Goal: Information Seeking & Learning: Learn about a topic

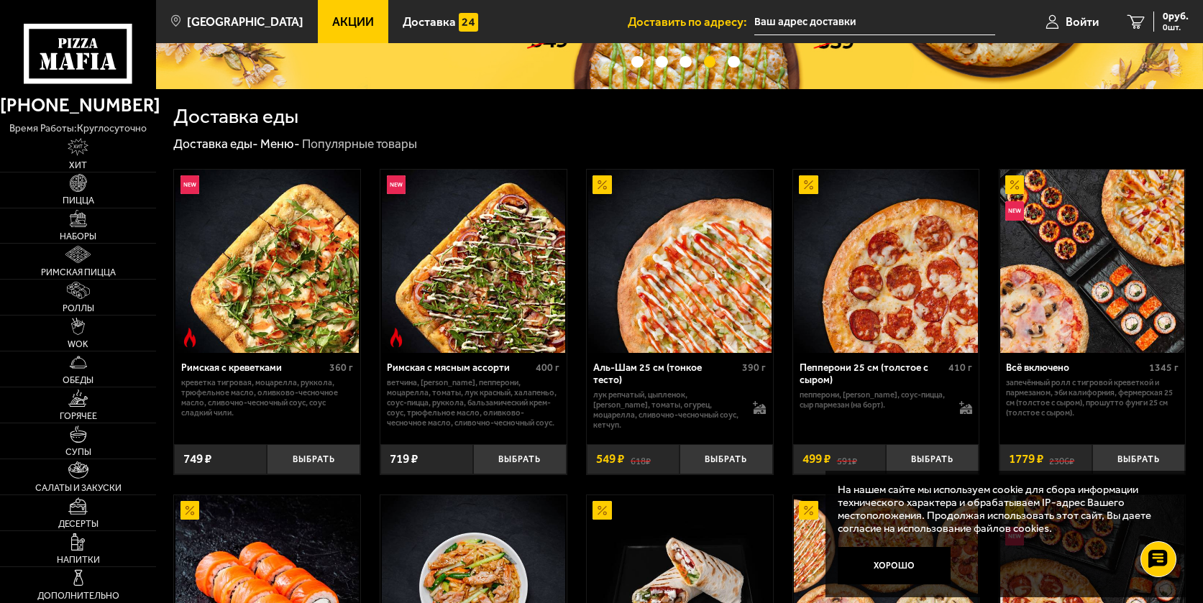
scroll to position [288, 0]
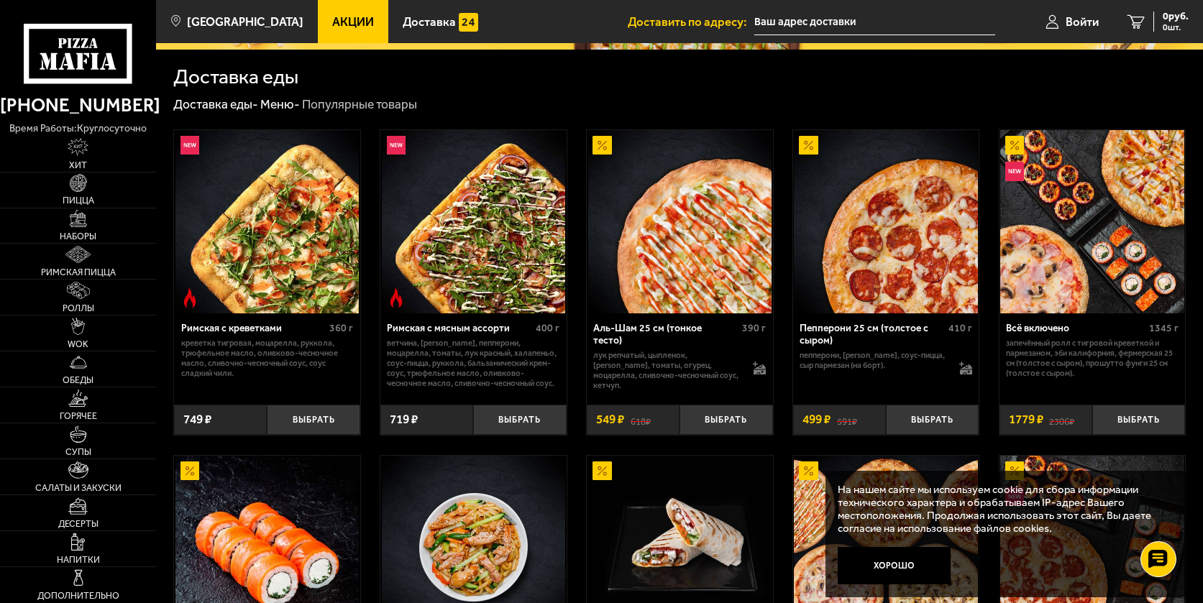
click at [1095, 203] on img at bounding box center [1091, 221] width 183 height 183
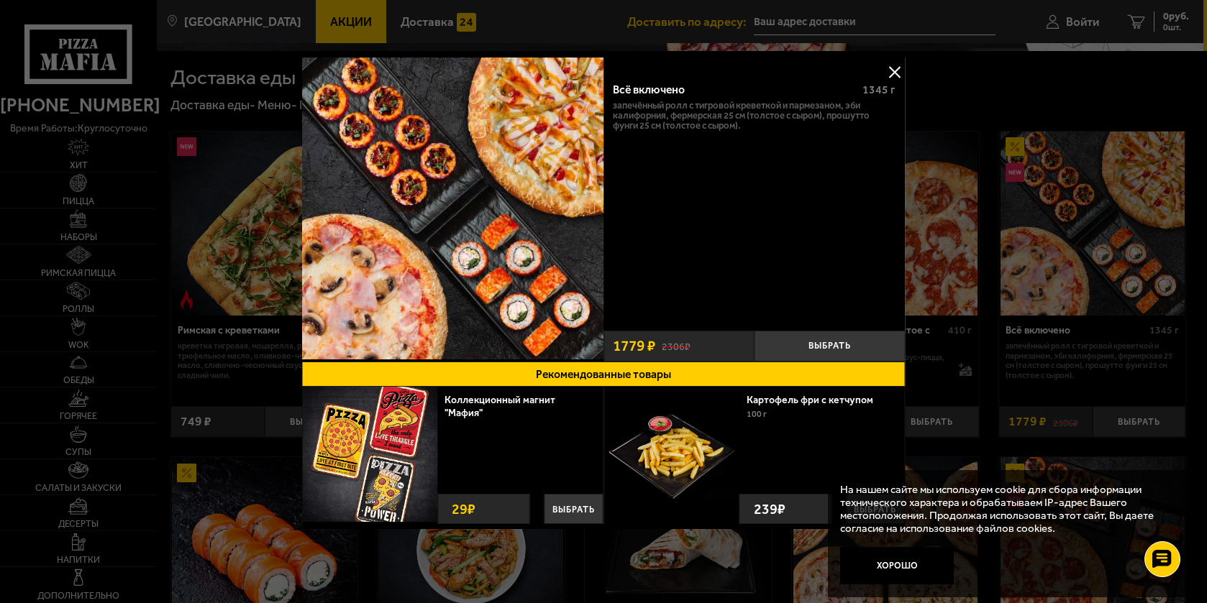
click at [890, 70] on button at bounding box center [895, 72] width 22 height 22
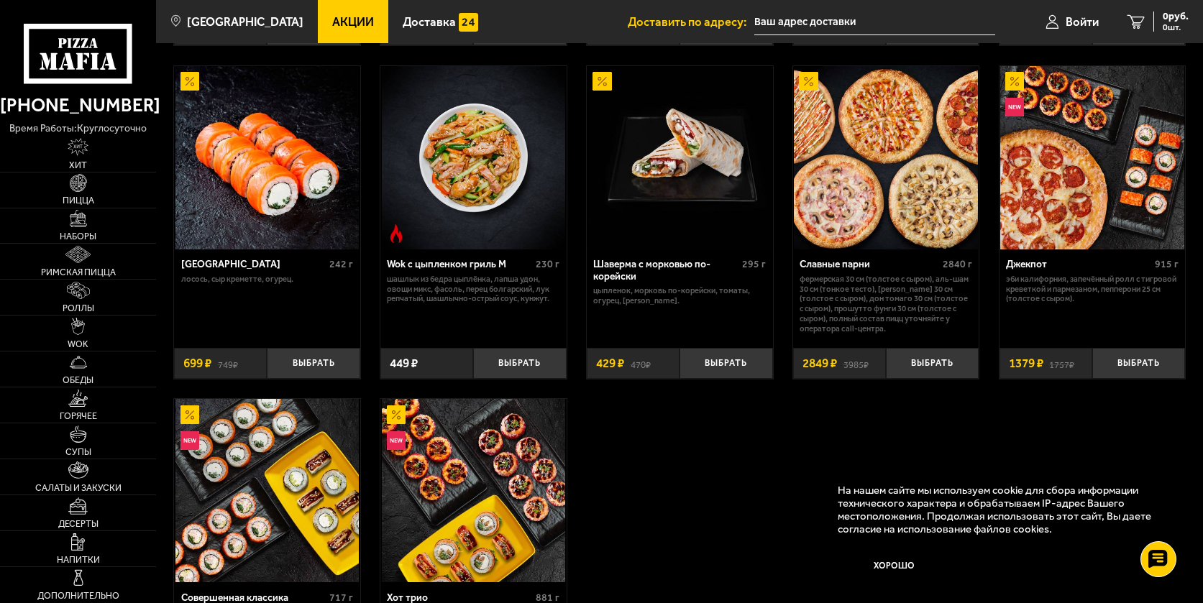
scroll to position [647, 0]
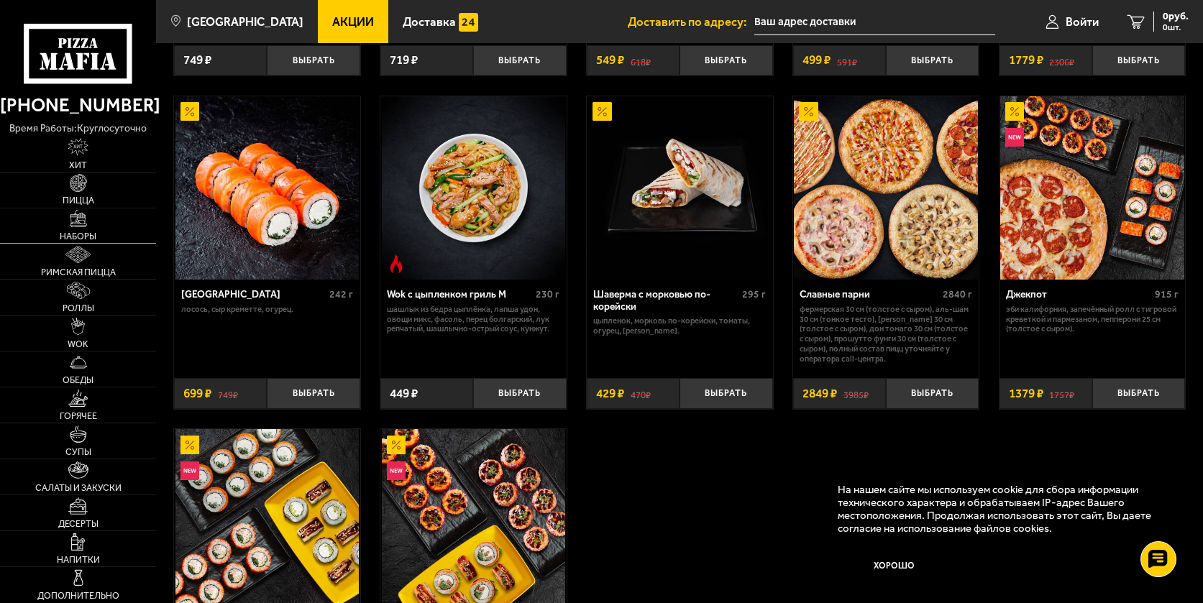
click at [80, 227] on img at bounding box center [78, 218] width 17 height 17
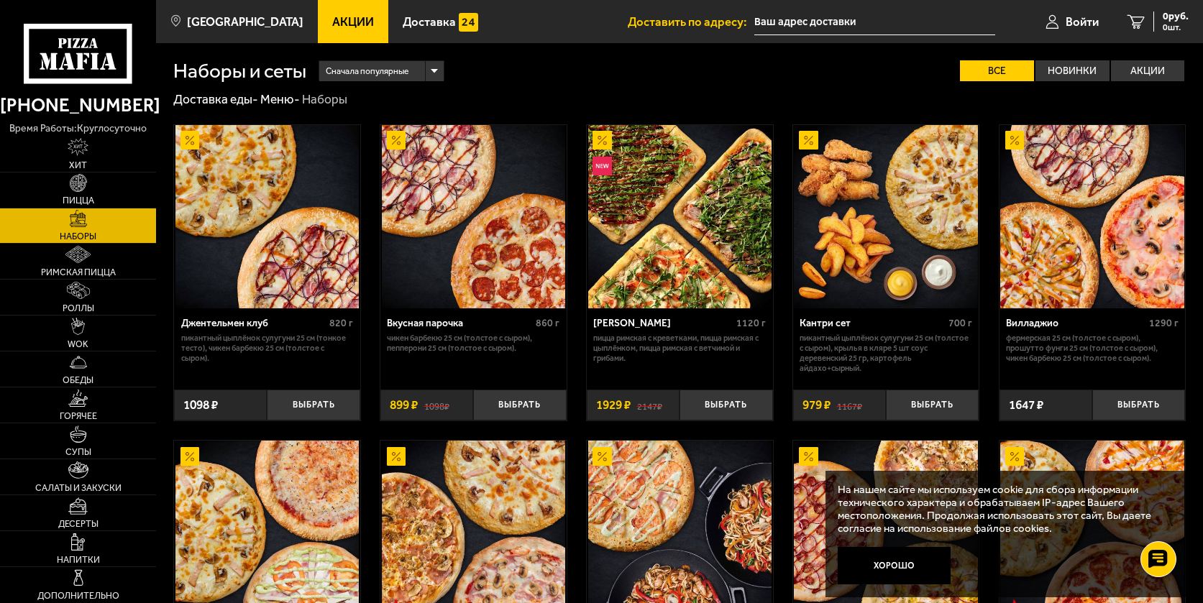
click at [862, 214] on img at bounding box center [885, 216] width 183 height 183
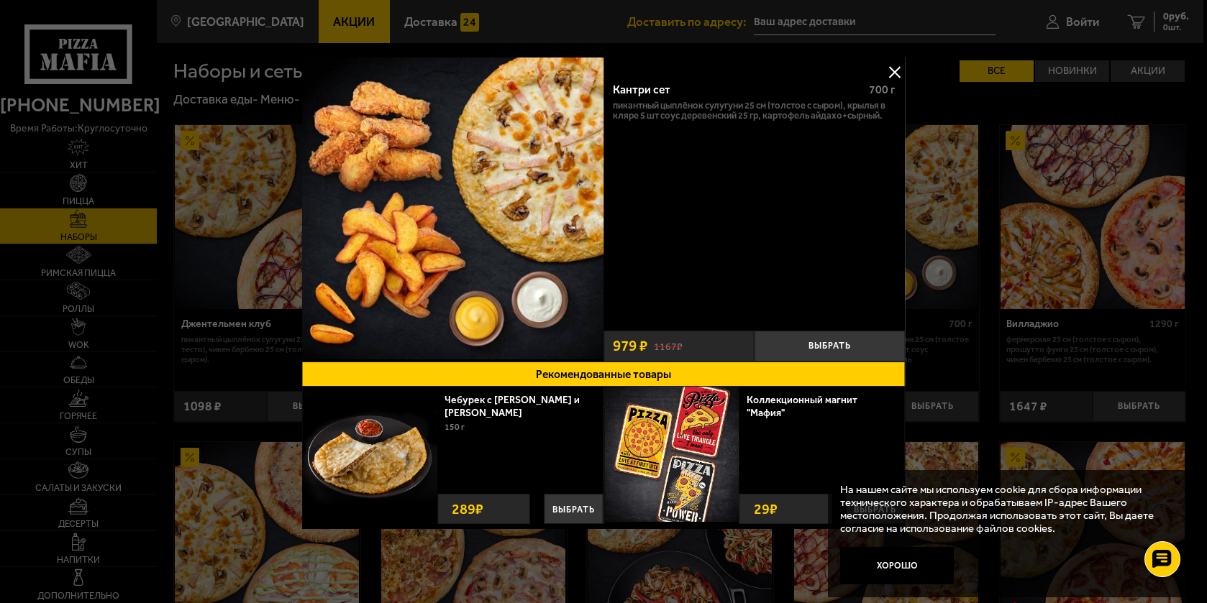
click at [890, 75] on button at bounding box center [895, 72] width 22 height 22
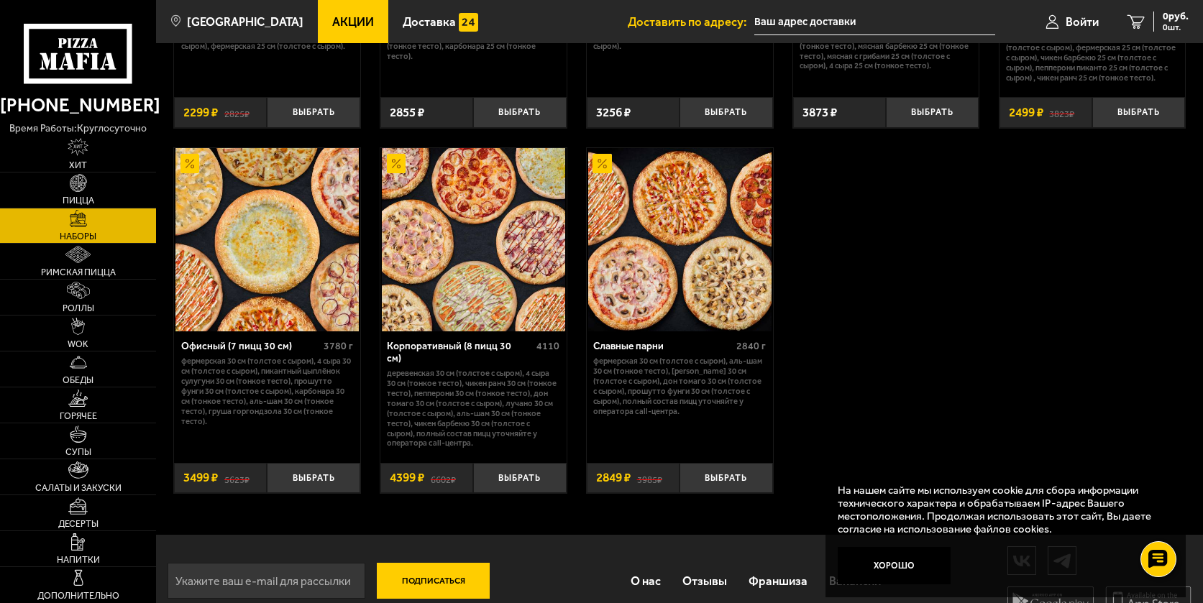
scroll to position [1942, 0]
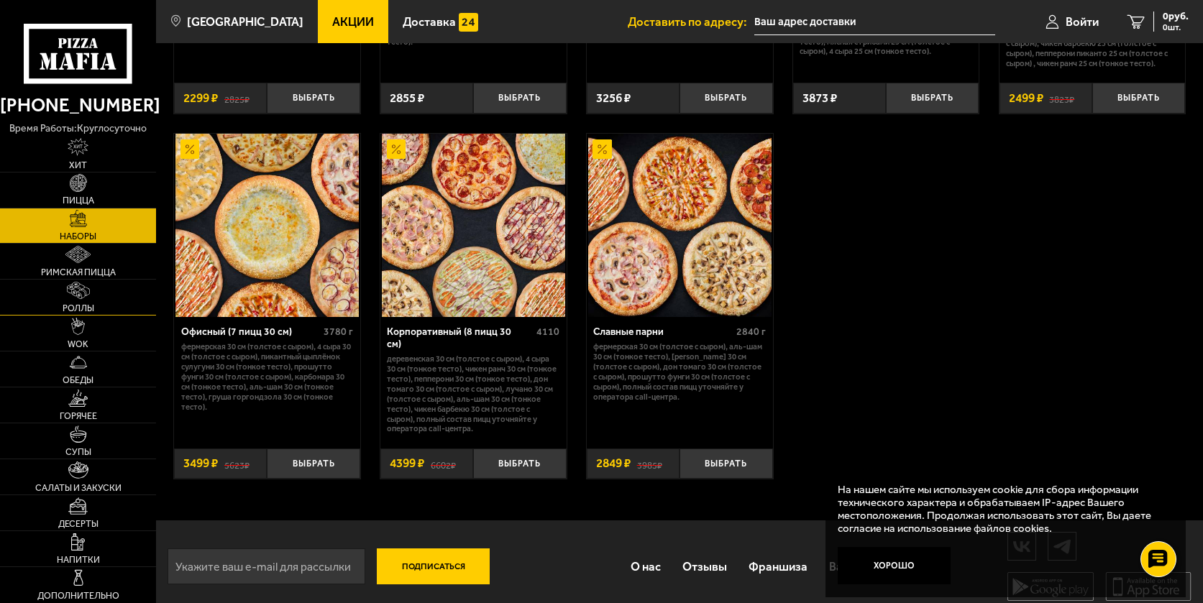
click at [93, 291] on link "Роллы" at bounding box center [78, 297] width 156 height 35
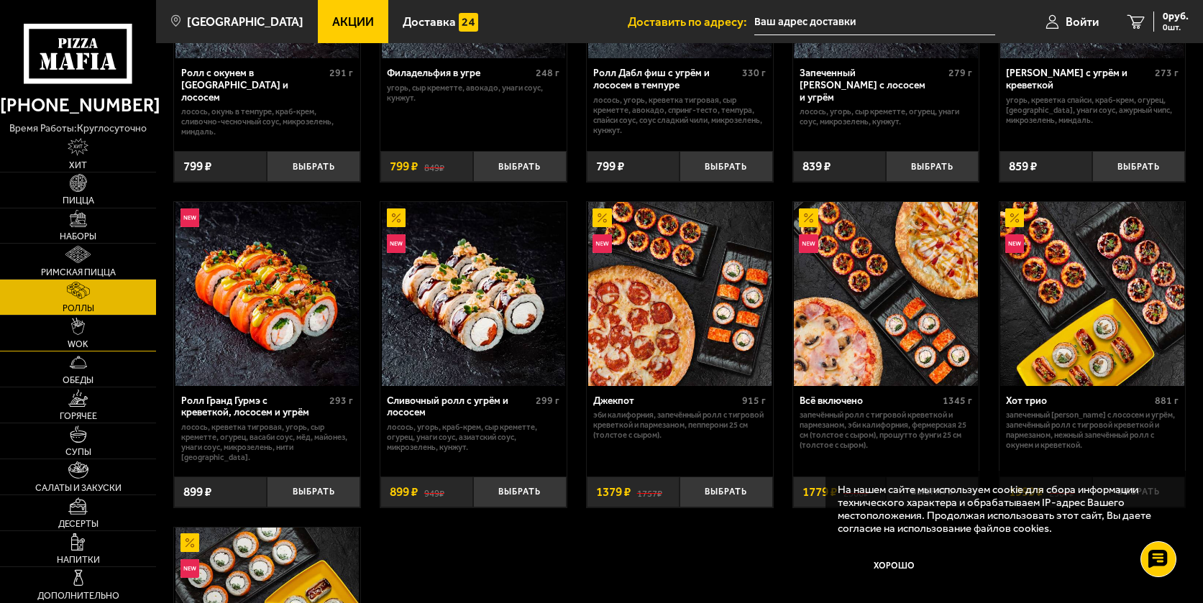
scroll to position [575, 0]
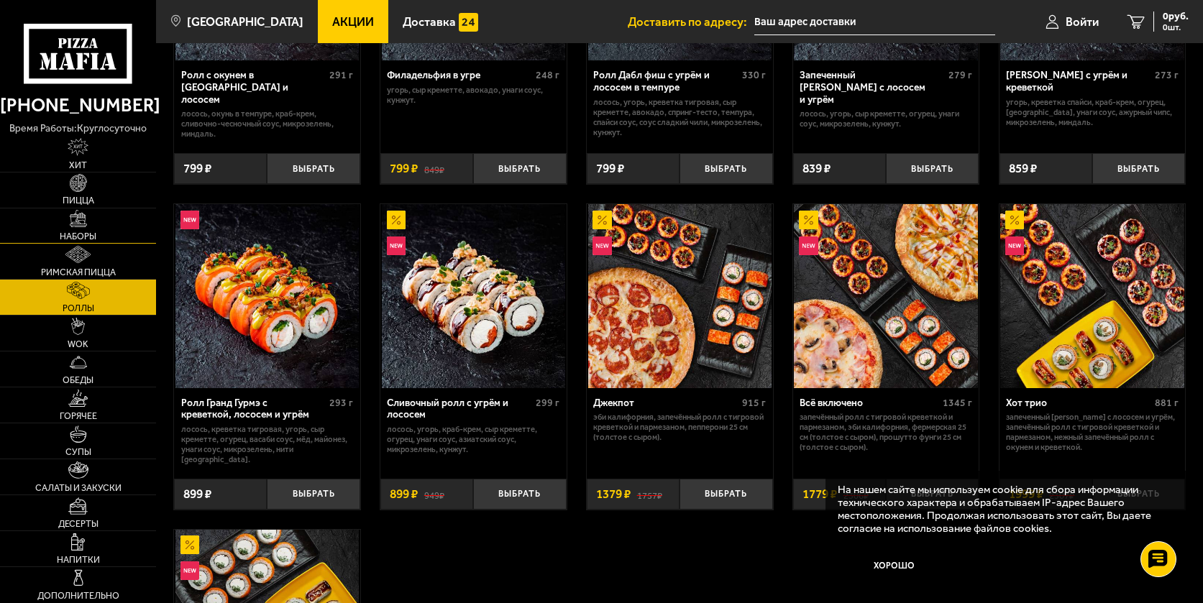
click at [74, 224] on img at bounding box center [78, 218] width 17 height 17
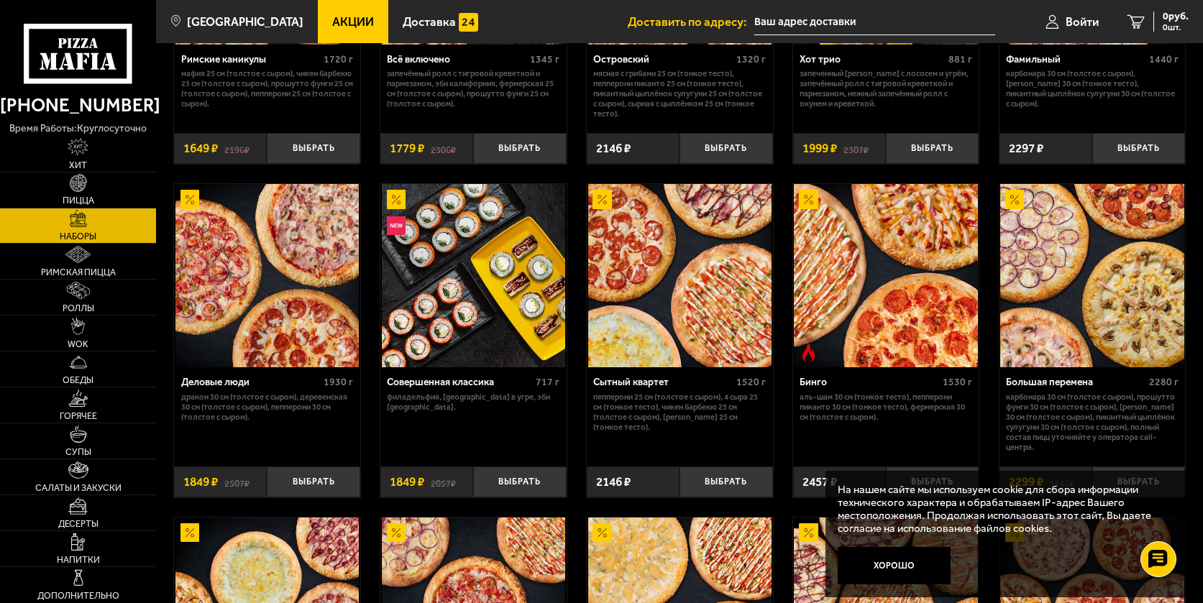
scroll to position [1223, 0]
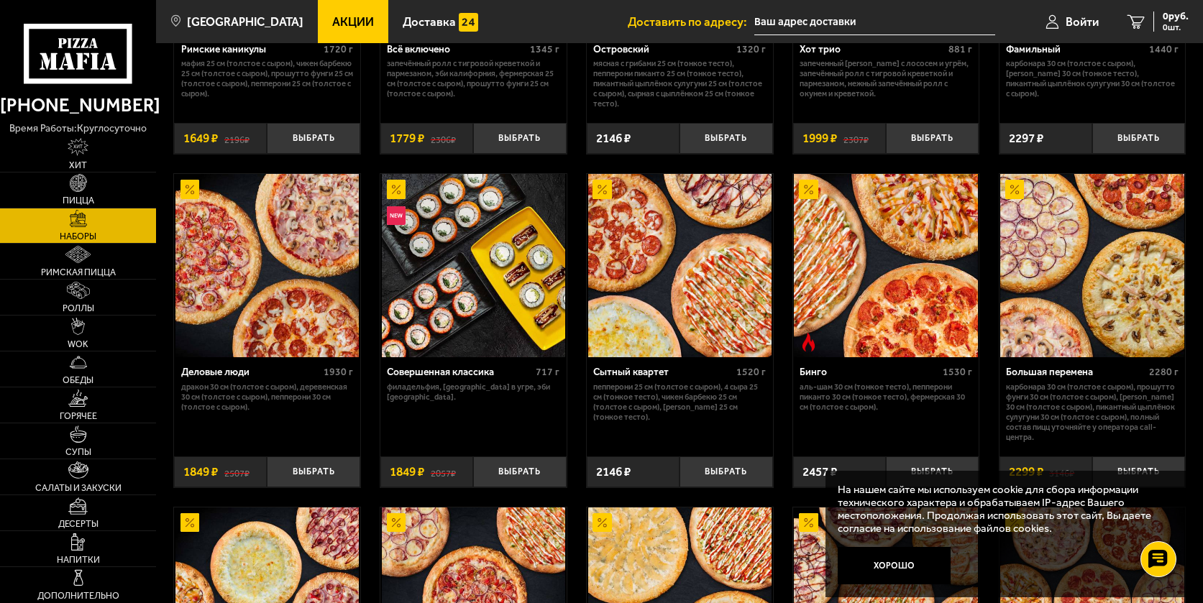
click at [1041, 245] on img at bounding box center [1091, 265] width 183 height 183
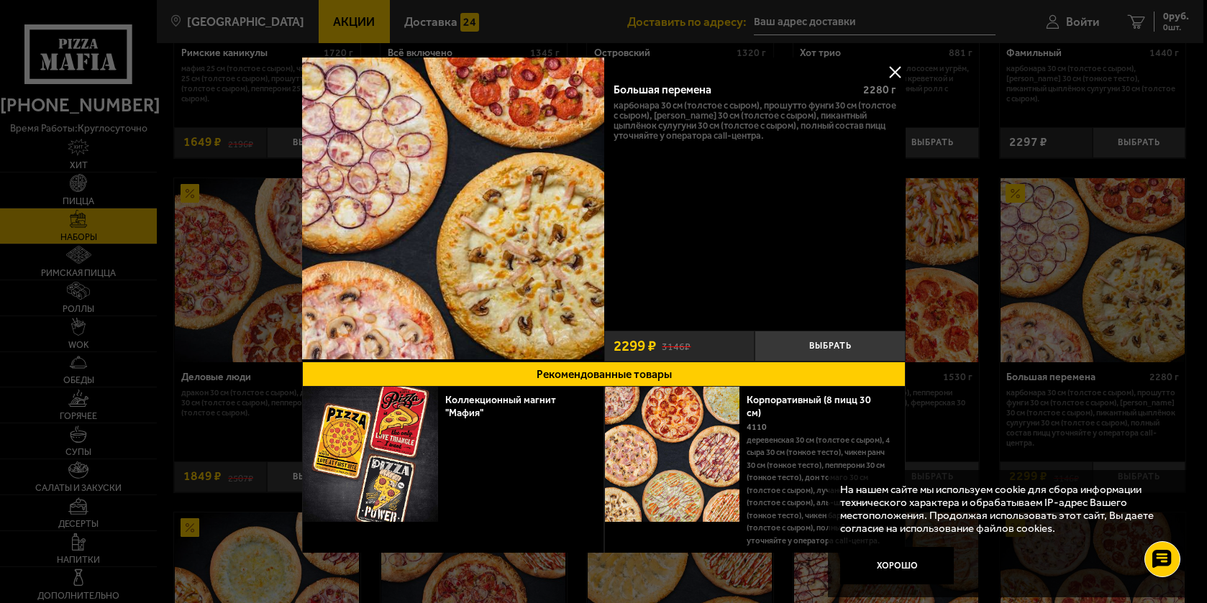
click at [892, 76] on button at bounding box center [895, 72] width 22 height 22
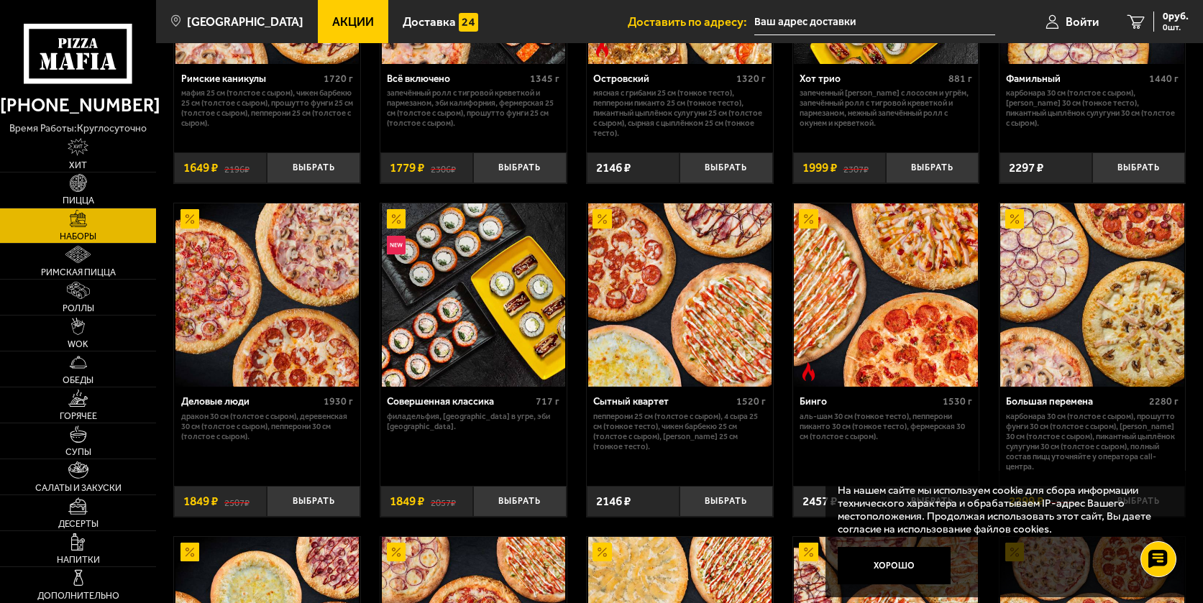
scroll to position [1156, 0]
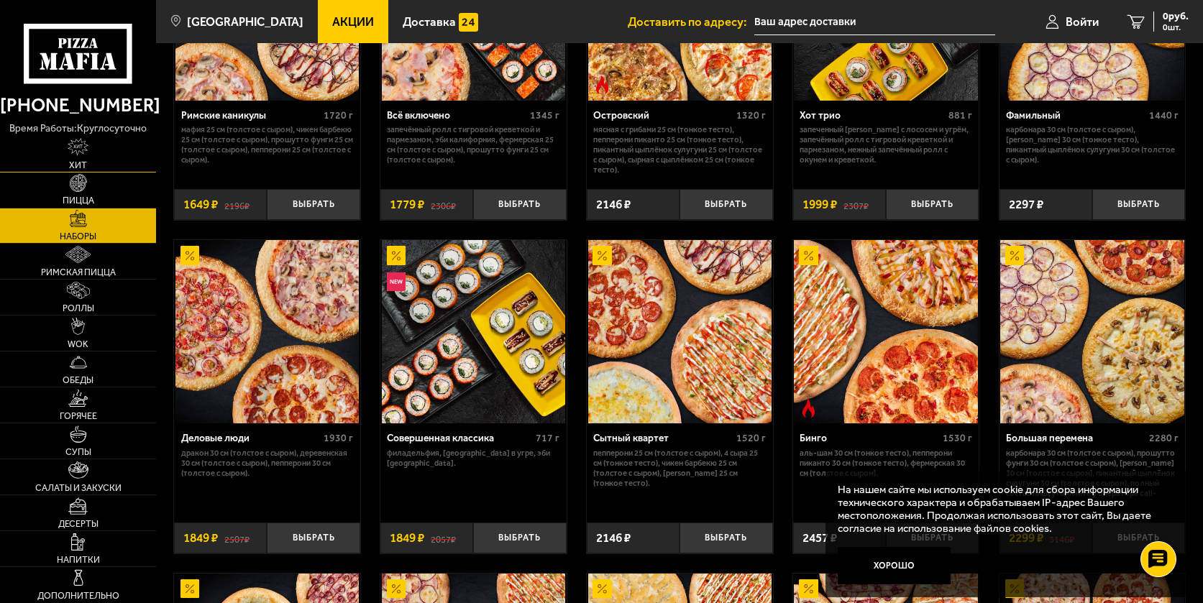
click at [81, 144] on img at bounding box center [78, 146] width 21 height 17
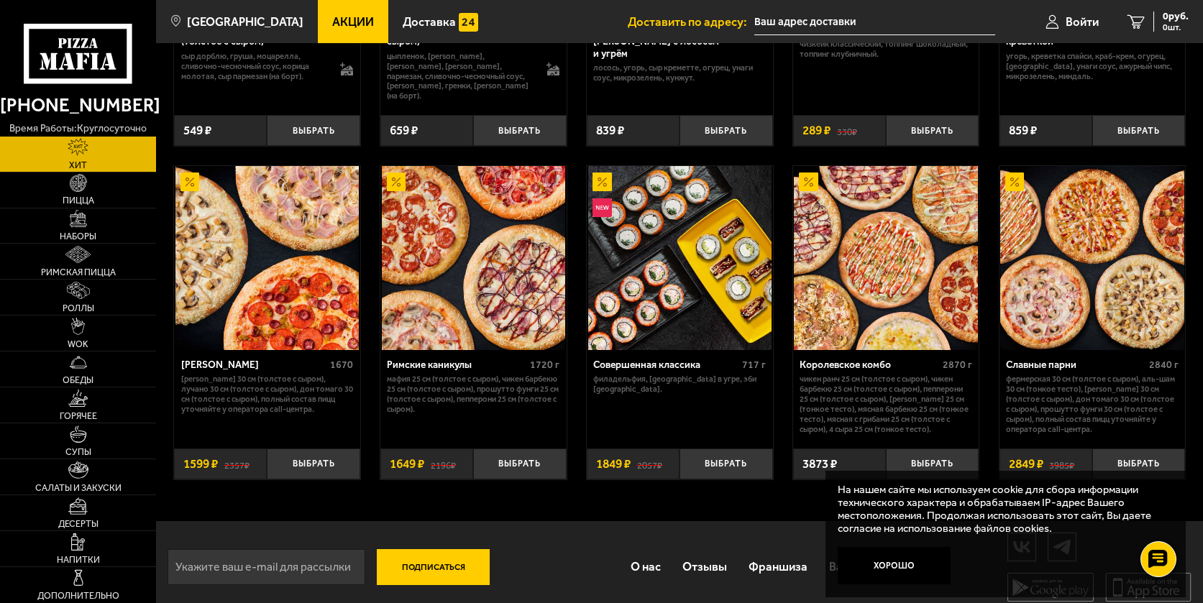
scroll to position [646, 0]
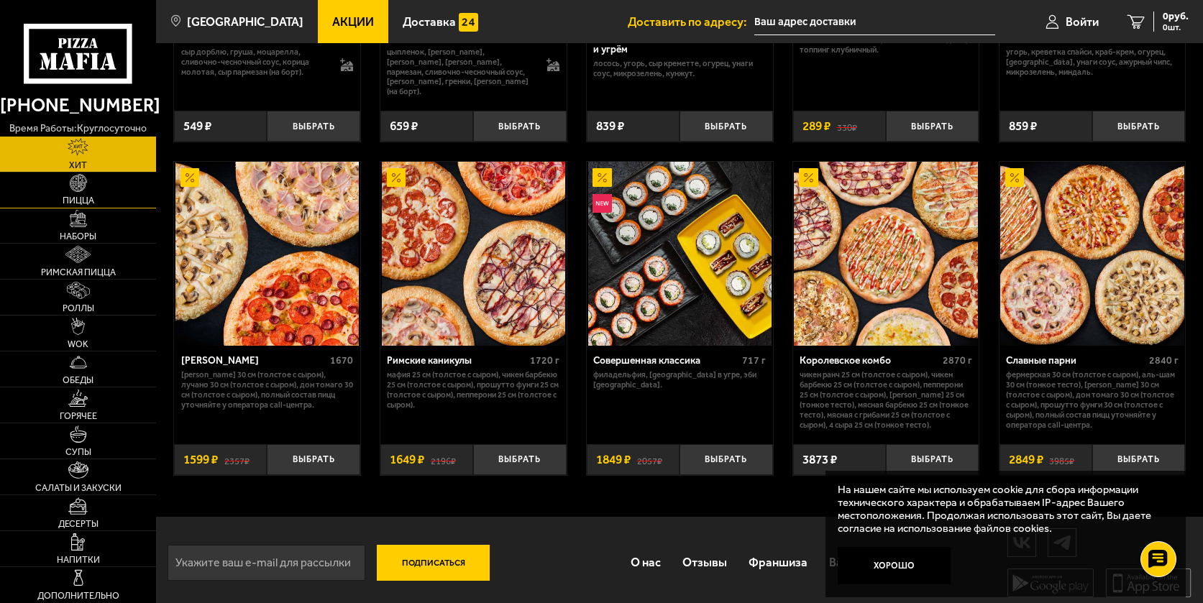
click at [71, 188] on img at bounding box center [78, 182] width 17 height 17
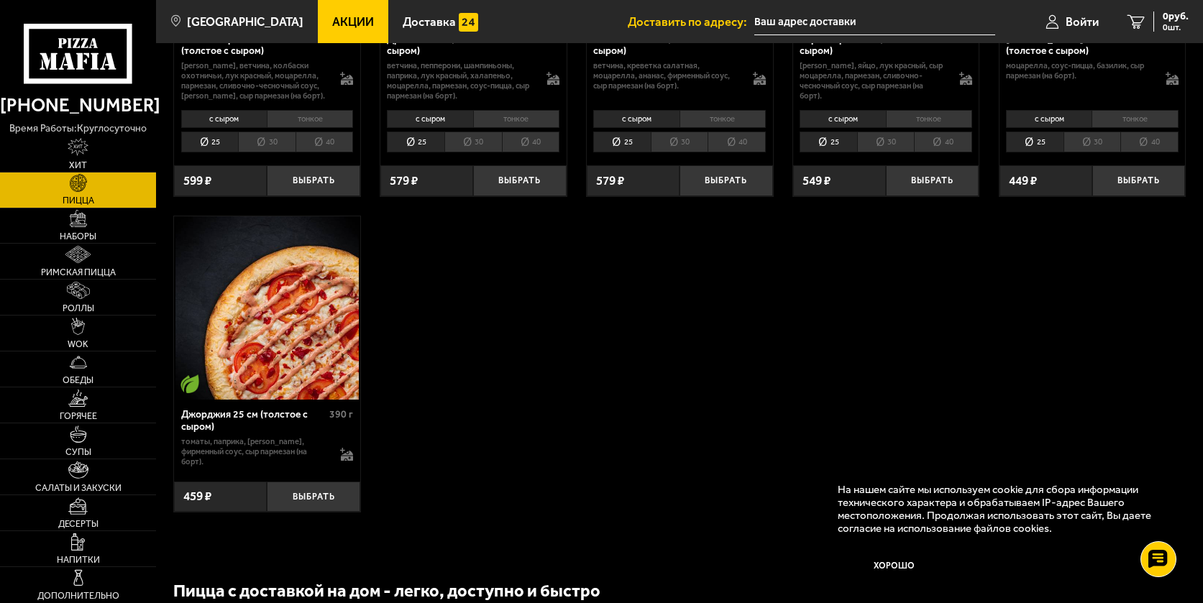
scroll to position [2661, 0]
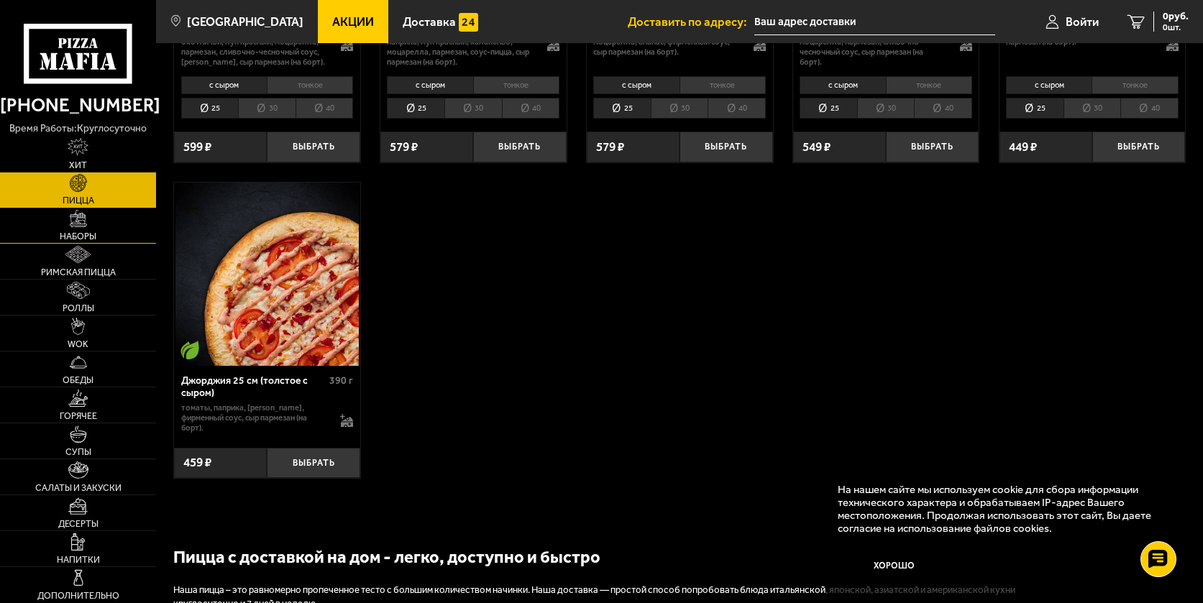
click at [78, 230] on link "Наборы" at bounding box center [78, 226] width 156 height 35
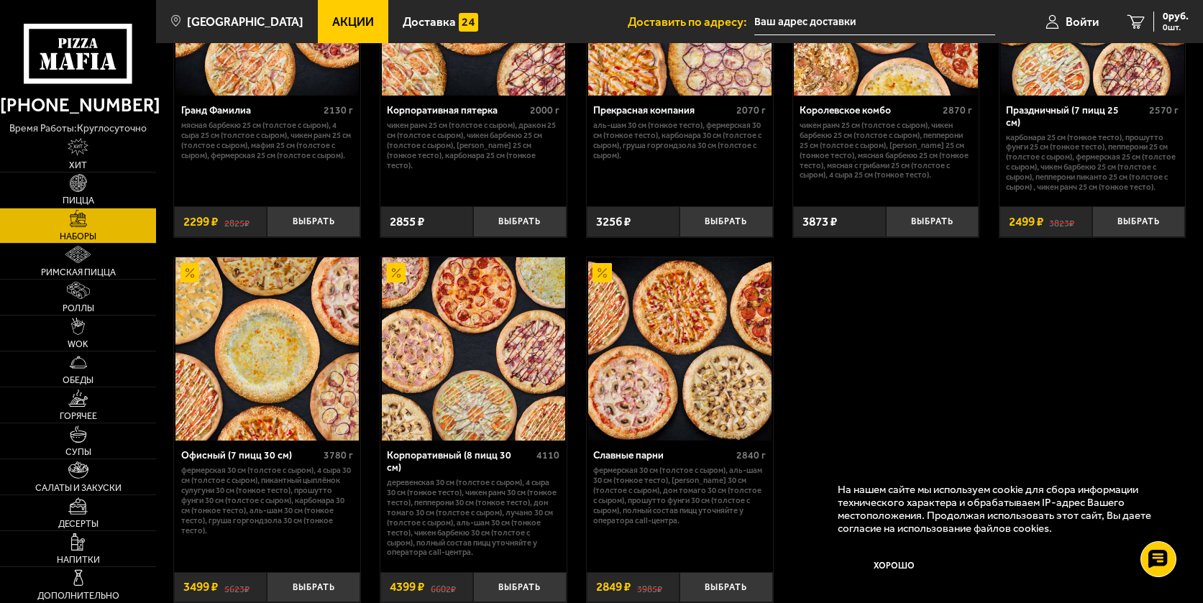
scroll to position [1870, 0]
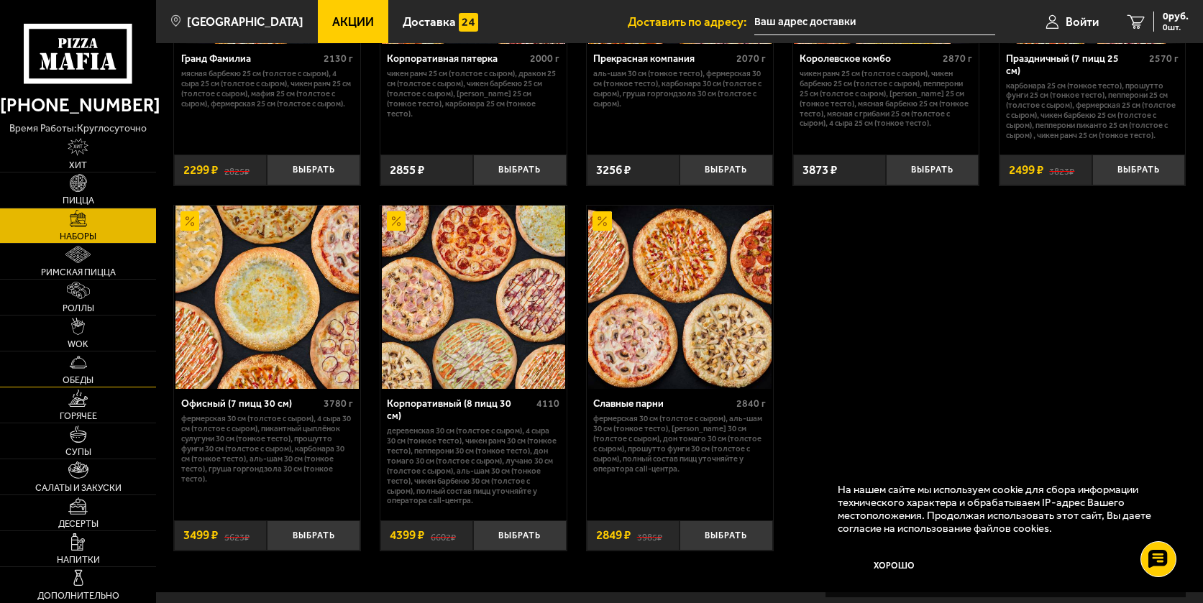
click at [73, 360] on img at bounding box center [78, 362] width 17 height 17
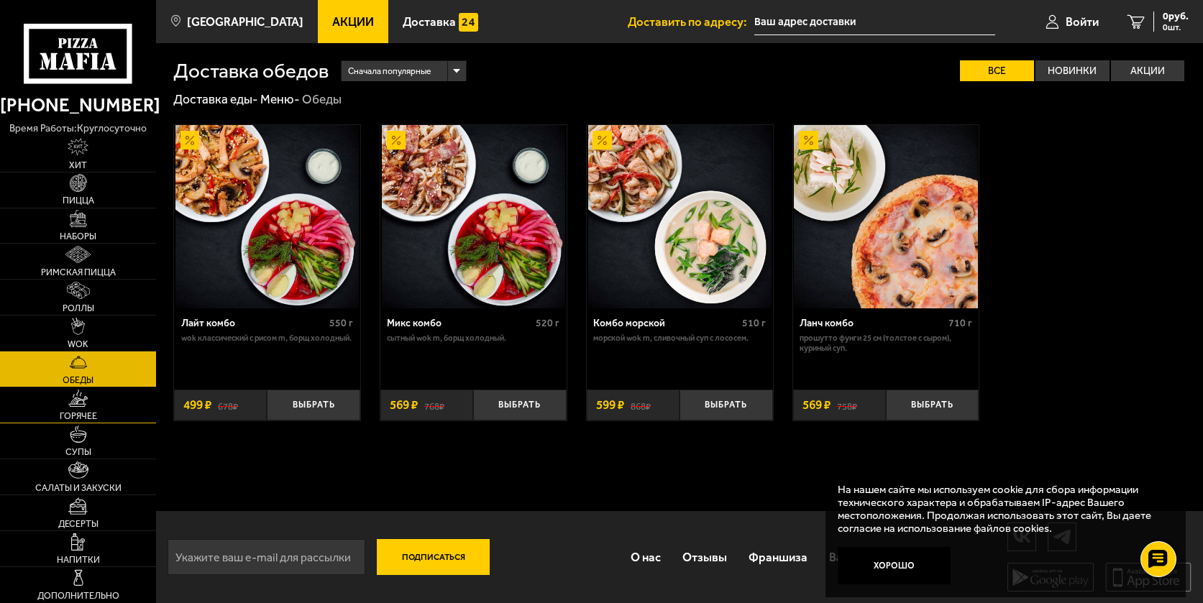
click at [90, 406] on link "Горячее" at bounding box center [78, 405] width 156 height 35
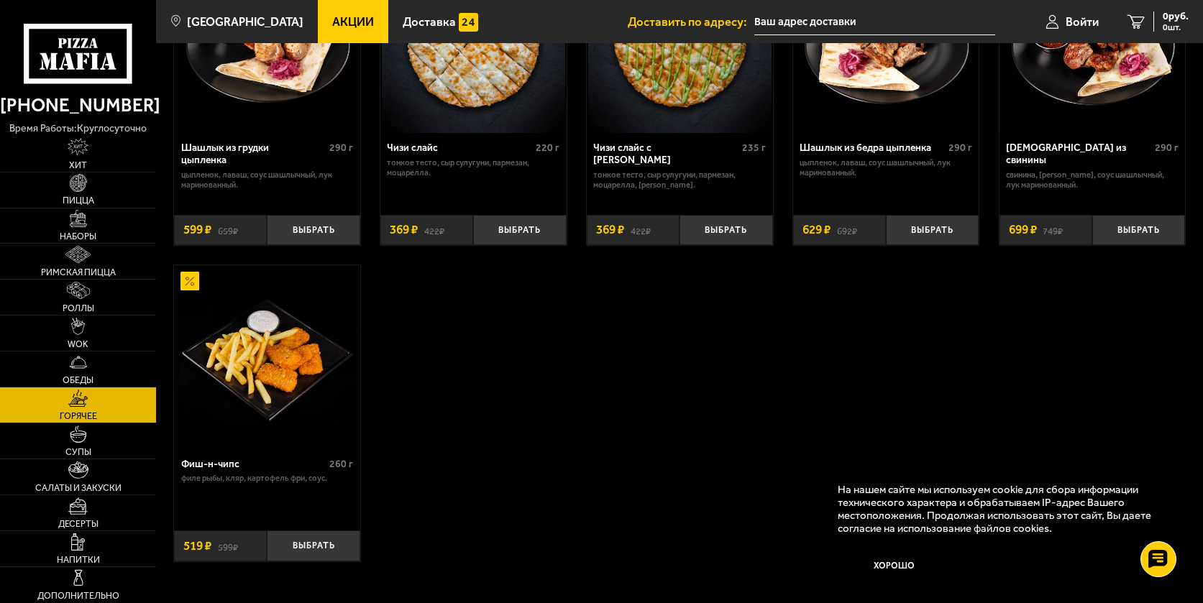
scroll to position [935, 0]
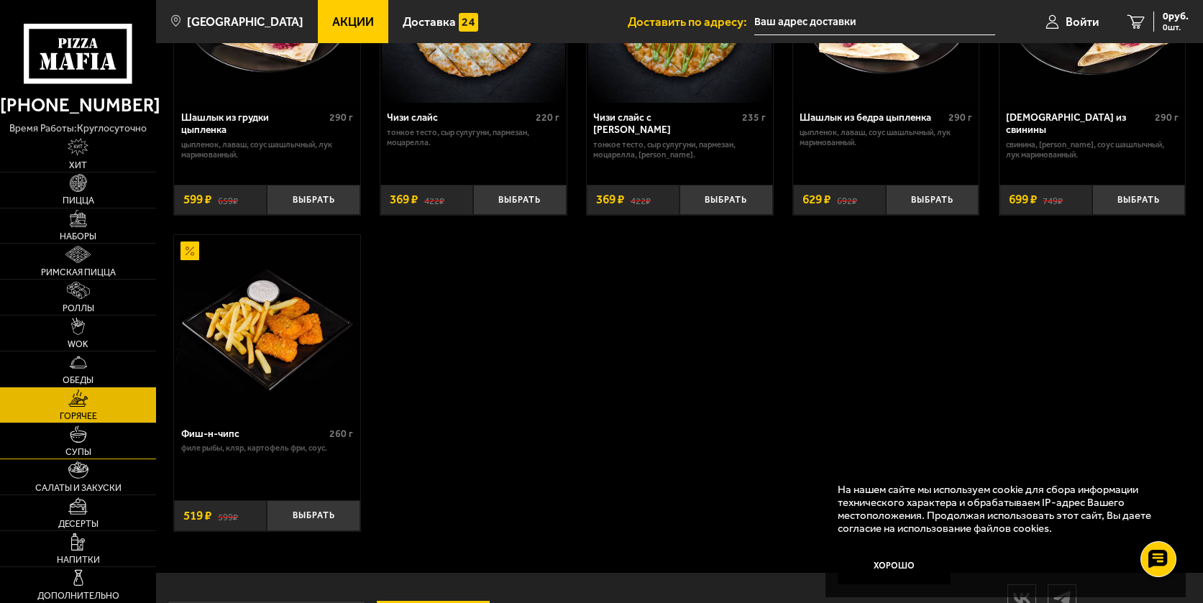
click at [89, 442] on link "Супы" at bounding box center [78, 441] width 156 height 35
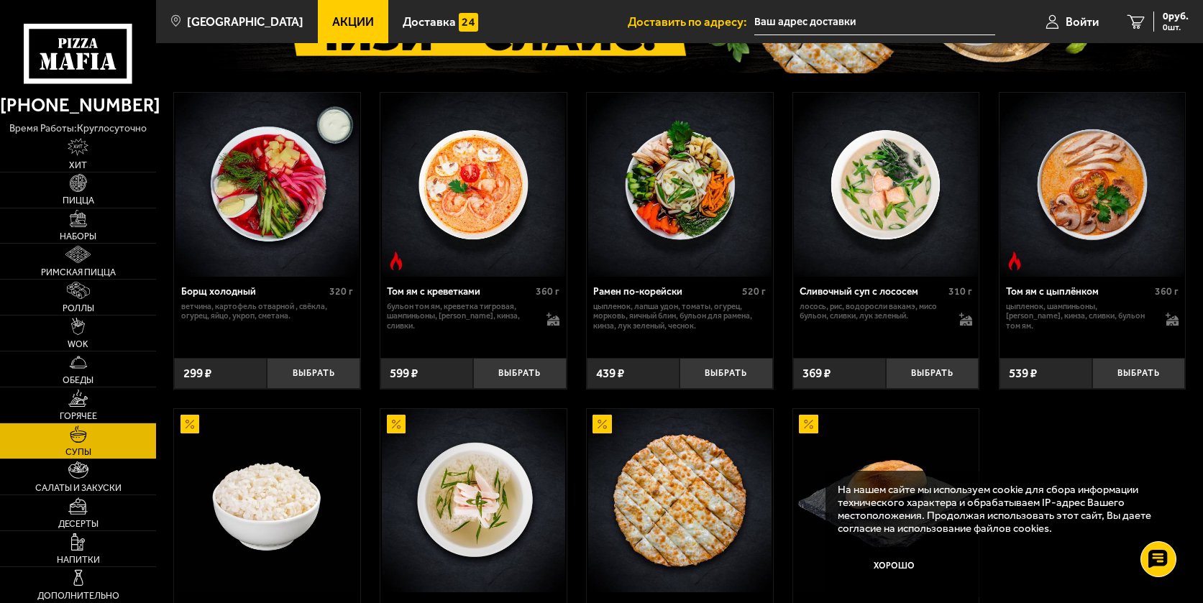
scroll to position [216, 0]
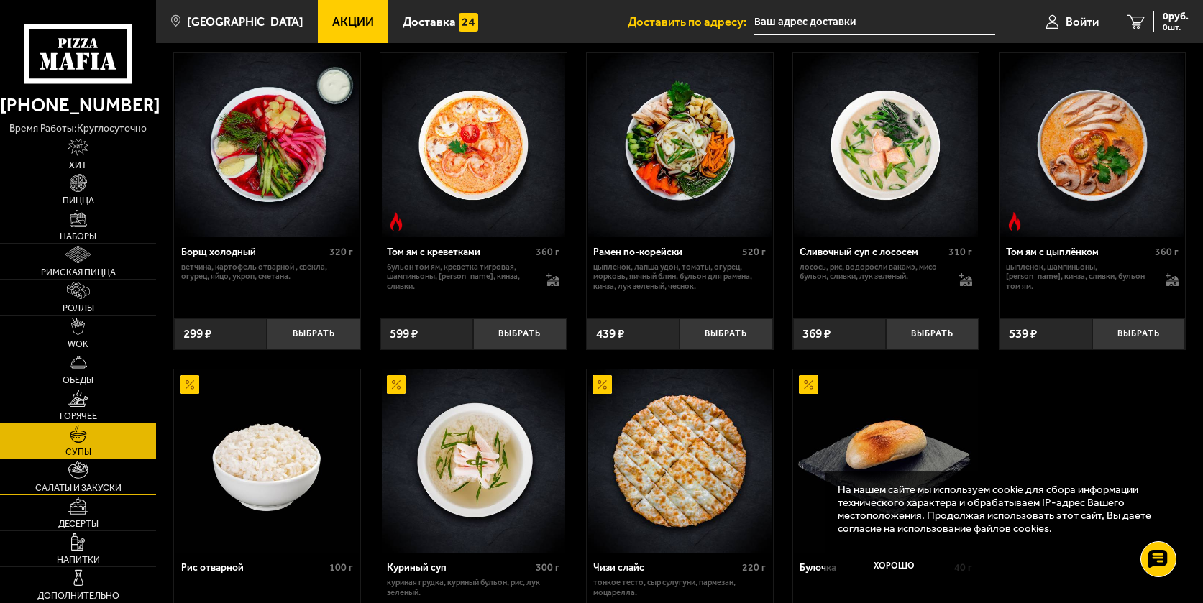
click at [86, 471] on img at bounding box center [78, 470] width 20 height 17
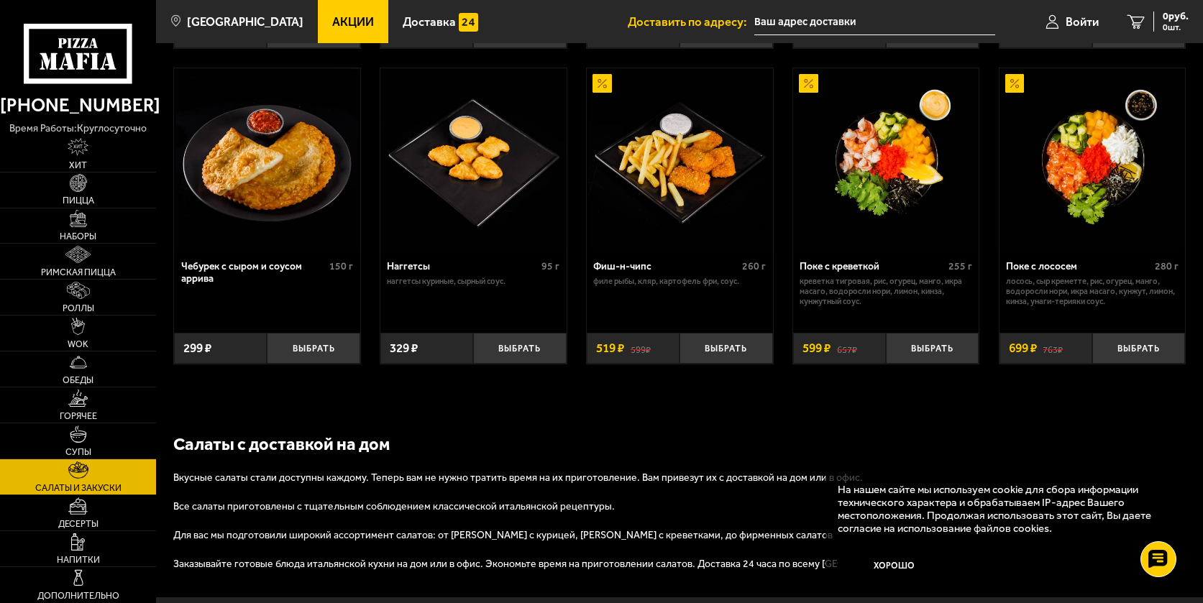
scroll to position [791, 0]
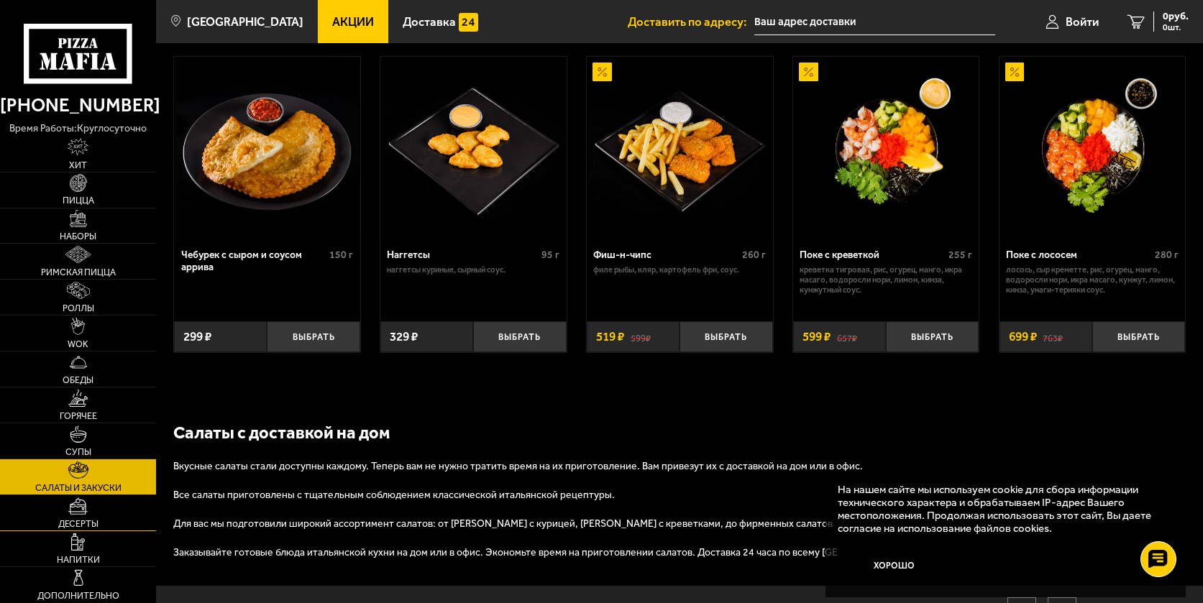
click at [73, 511] on img at bounding box center [77, 506] width 19 height 17
